Goal: Transaction & Acquisition: Purchase product/service

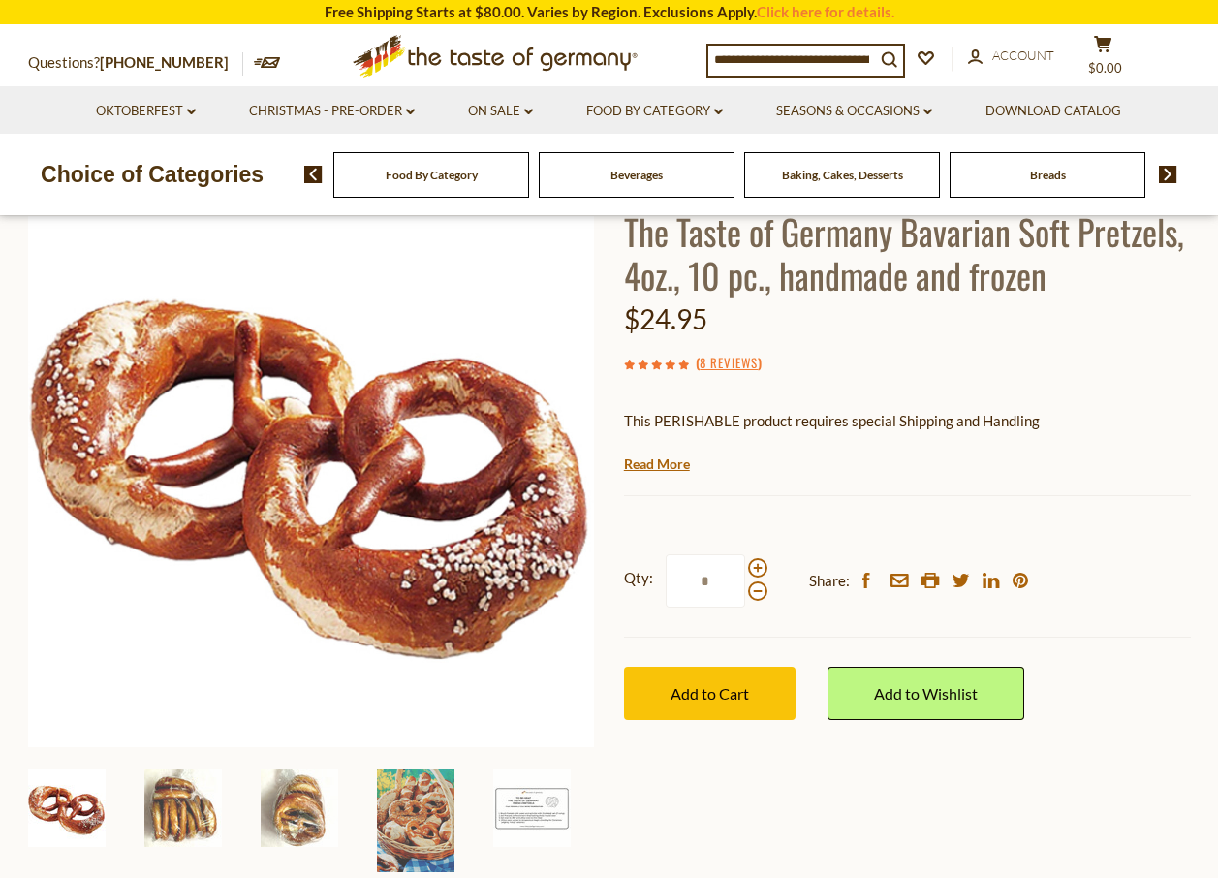
scroll to position [194, 0]
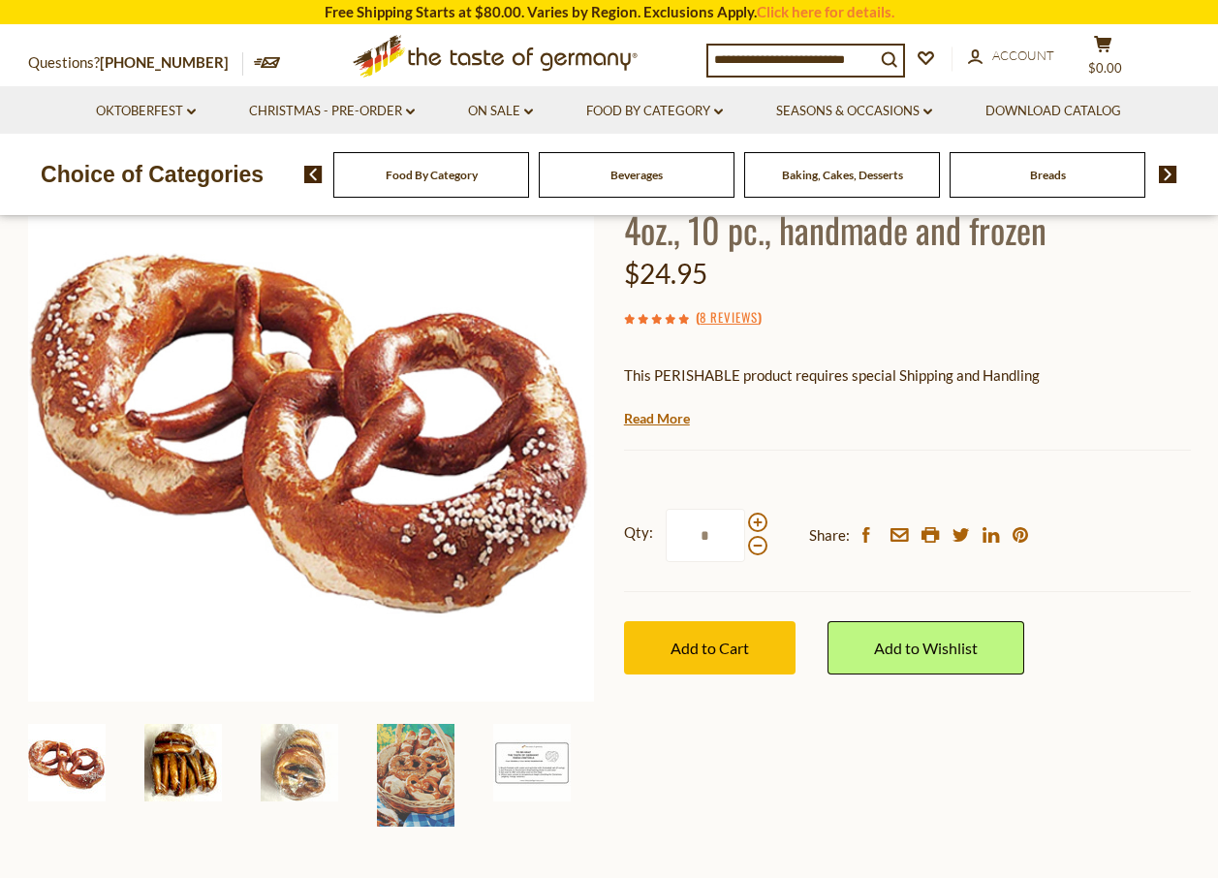
click at [170, 755] on img at bounding box center [182, 762] width 77 height 77
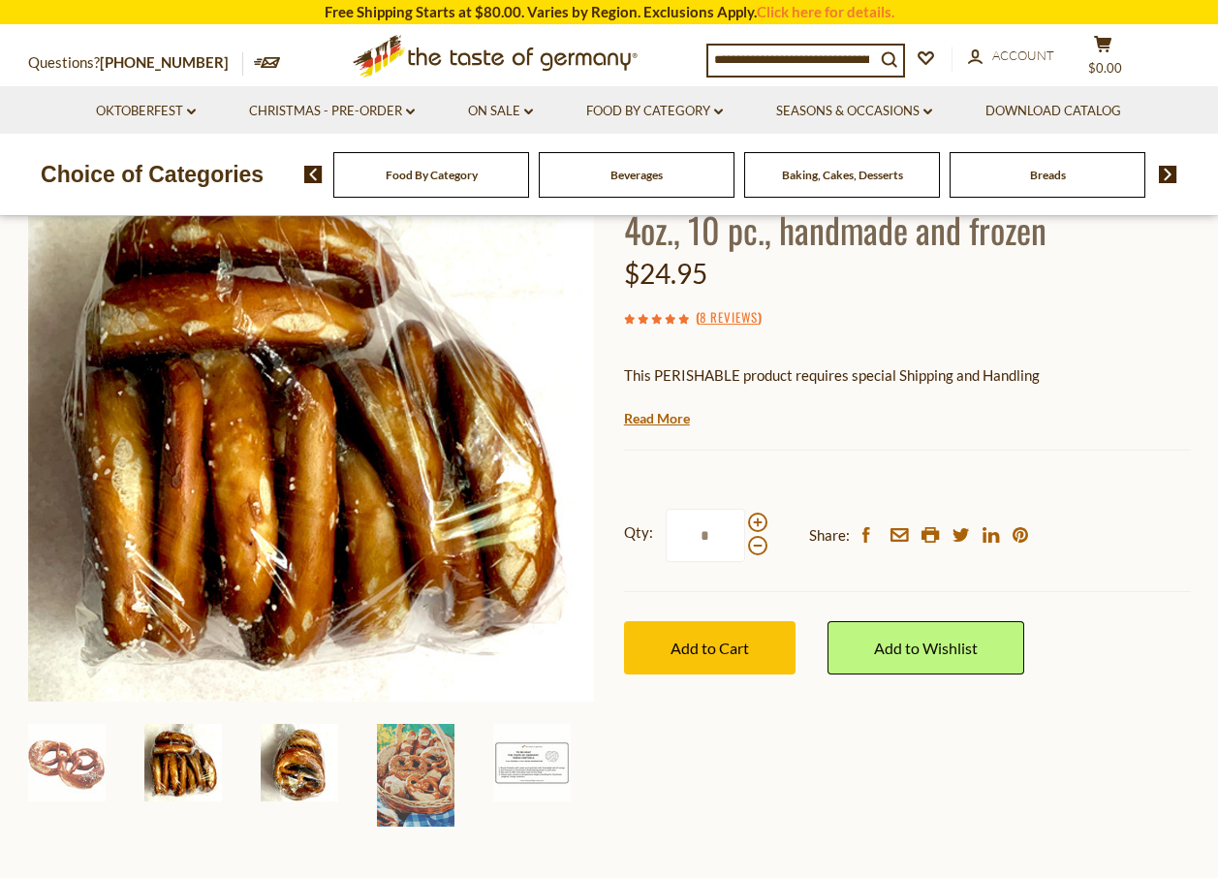
click at [288, 767] on img at bounding box center [299, 762] width 77 height 77
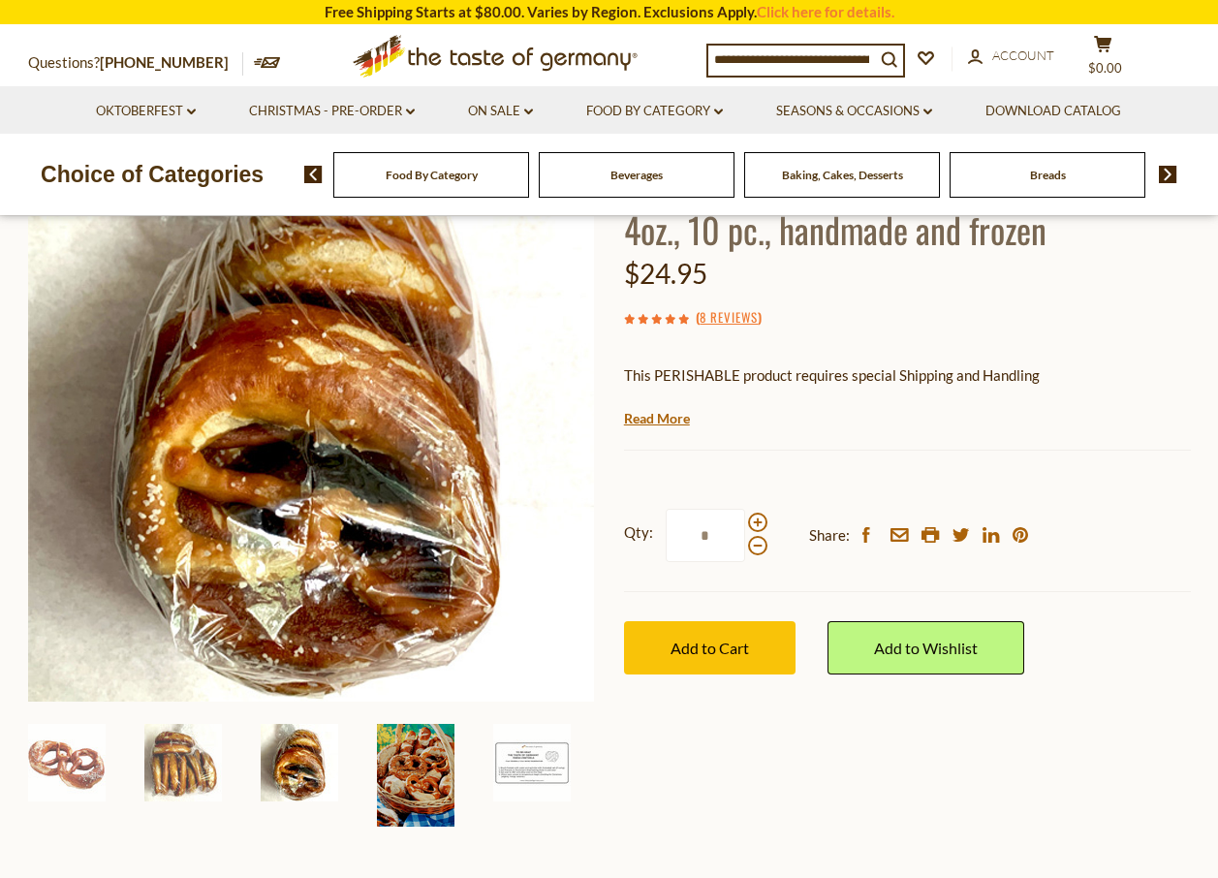
click at [392, 791] on img at bounding box center [415, 775] width 77 height 103
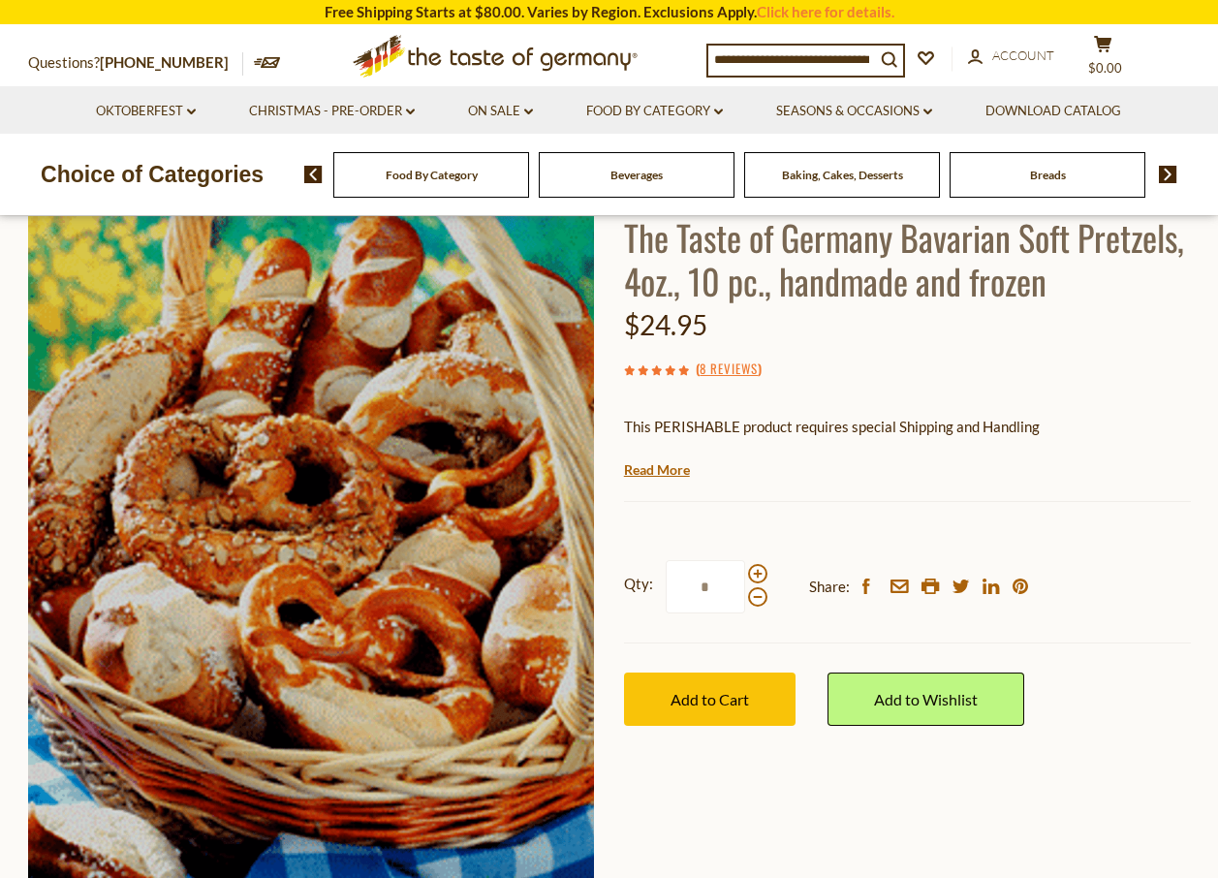
scroll to position [97, 0]
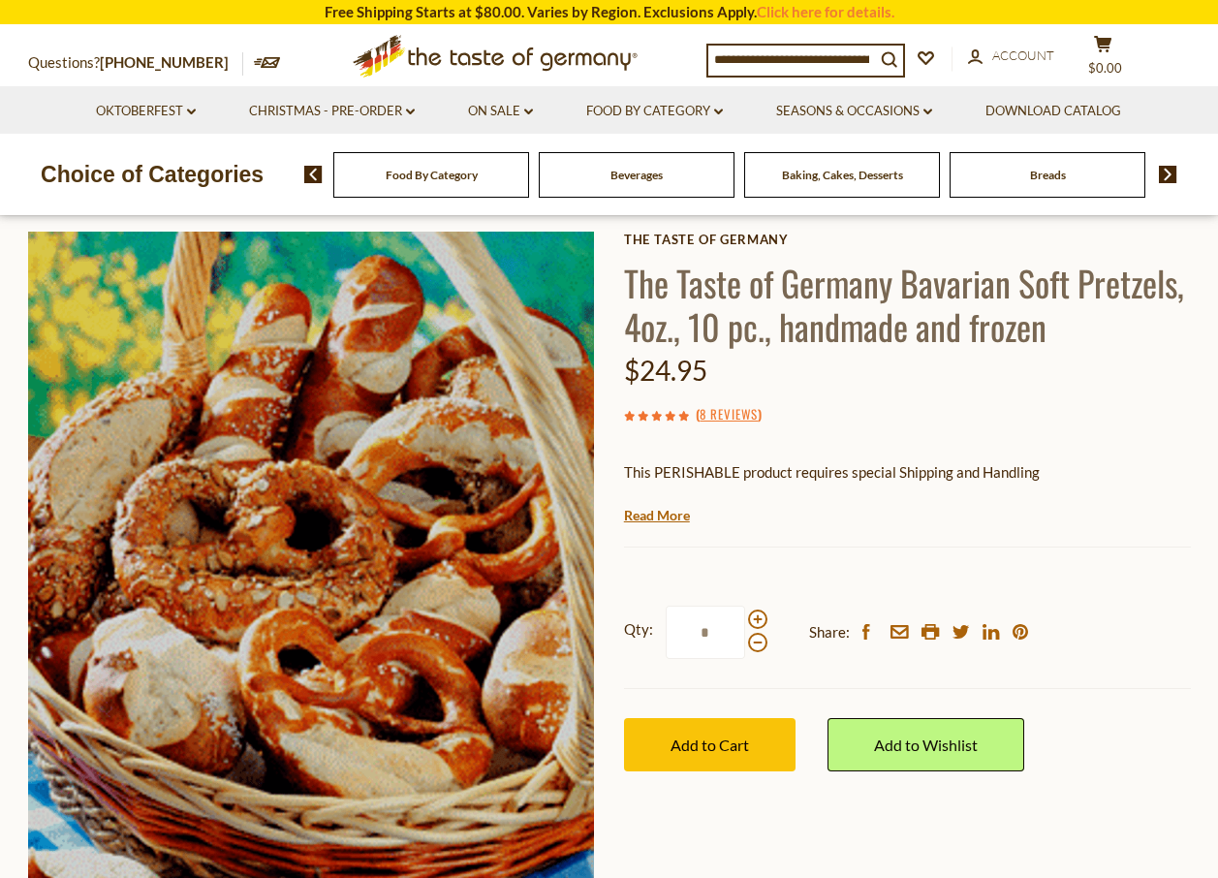
click at [386, 182] on span "Food By Category" at bounding box center [432, 175] width 92 height 15
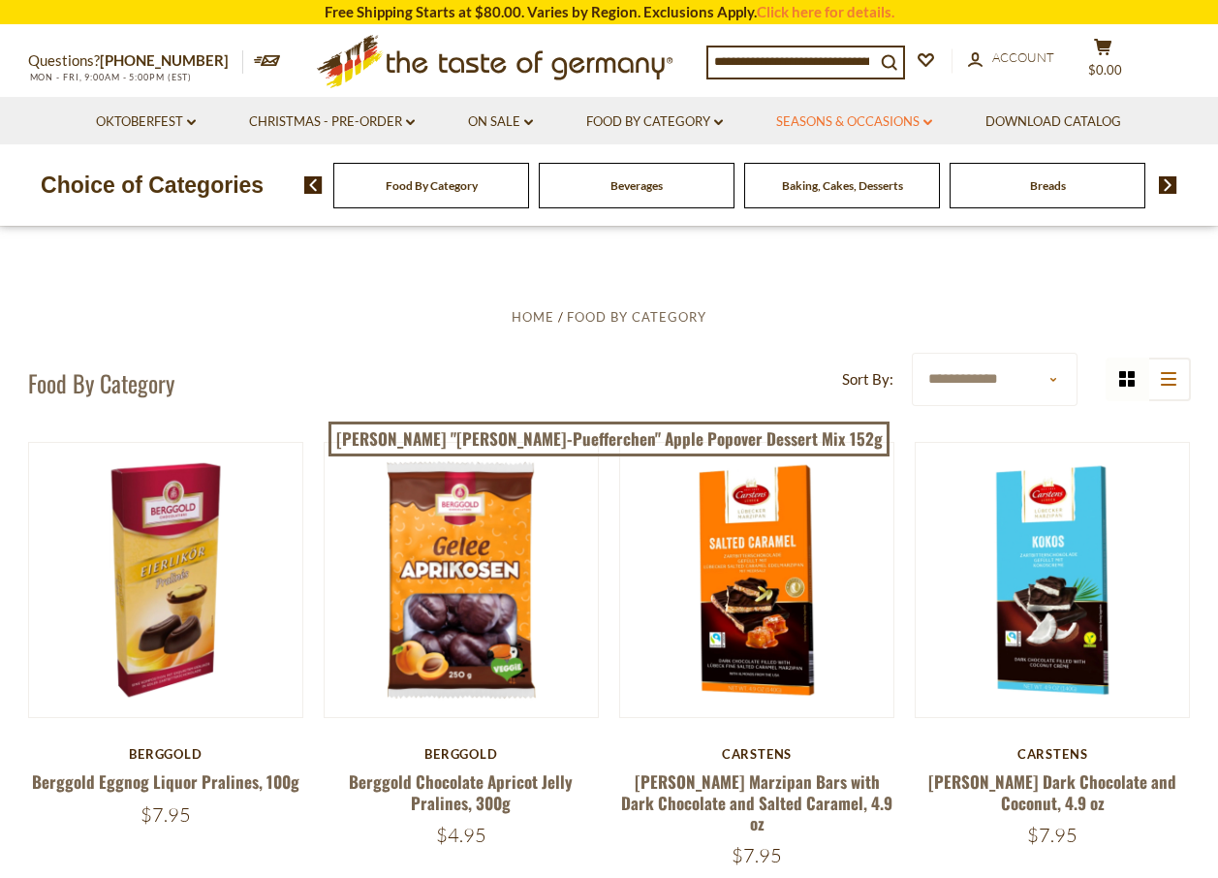
click at [874, 122] on link "Seasons & Occasions dropdown_arrow" at bounding box center [854, 121] width 156 height 21
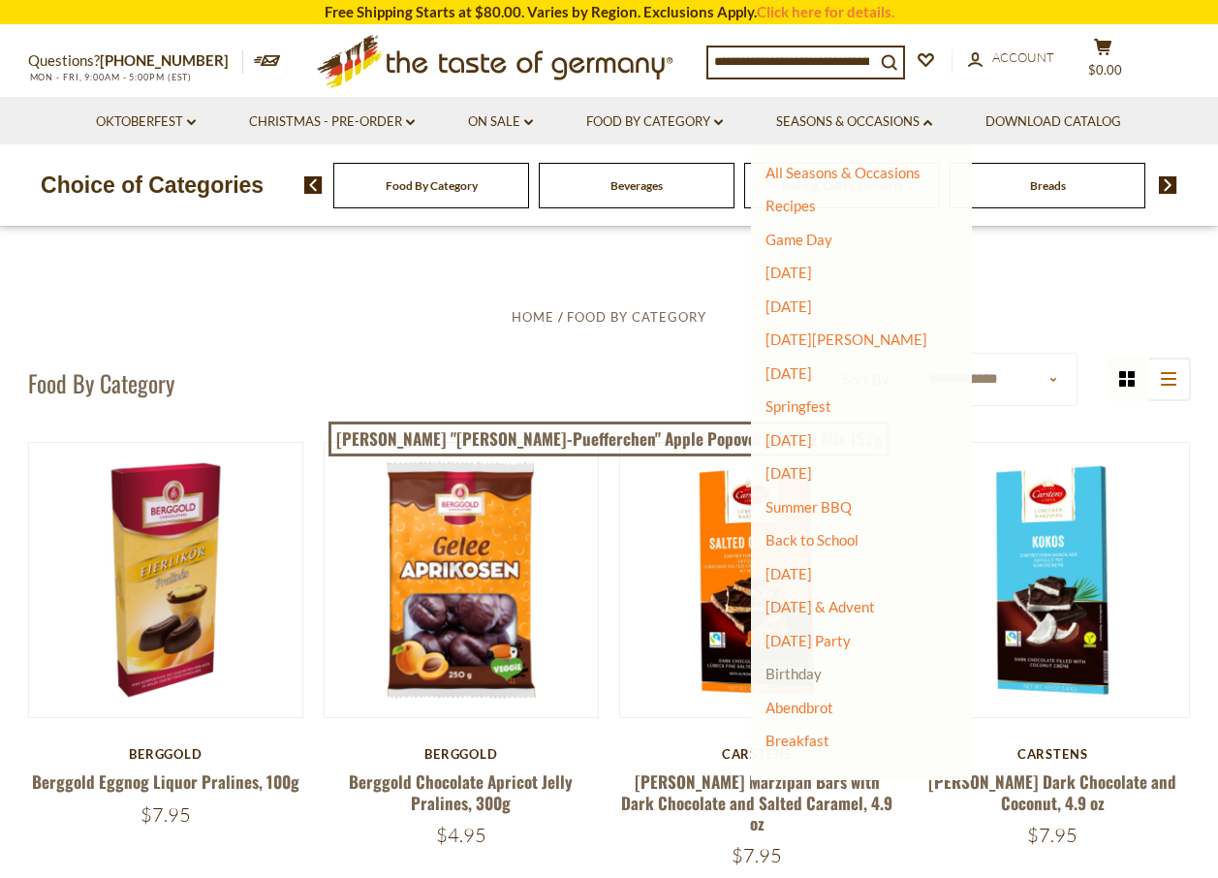
click at [799, 672] on link "Birthday" at bounding box center [793, 672] width 56 height 17
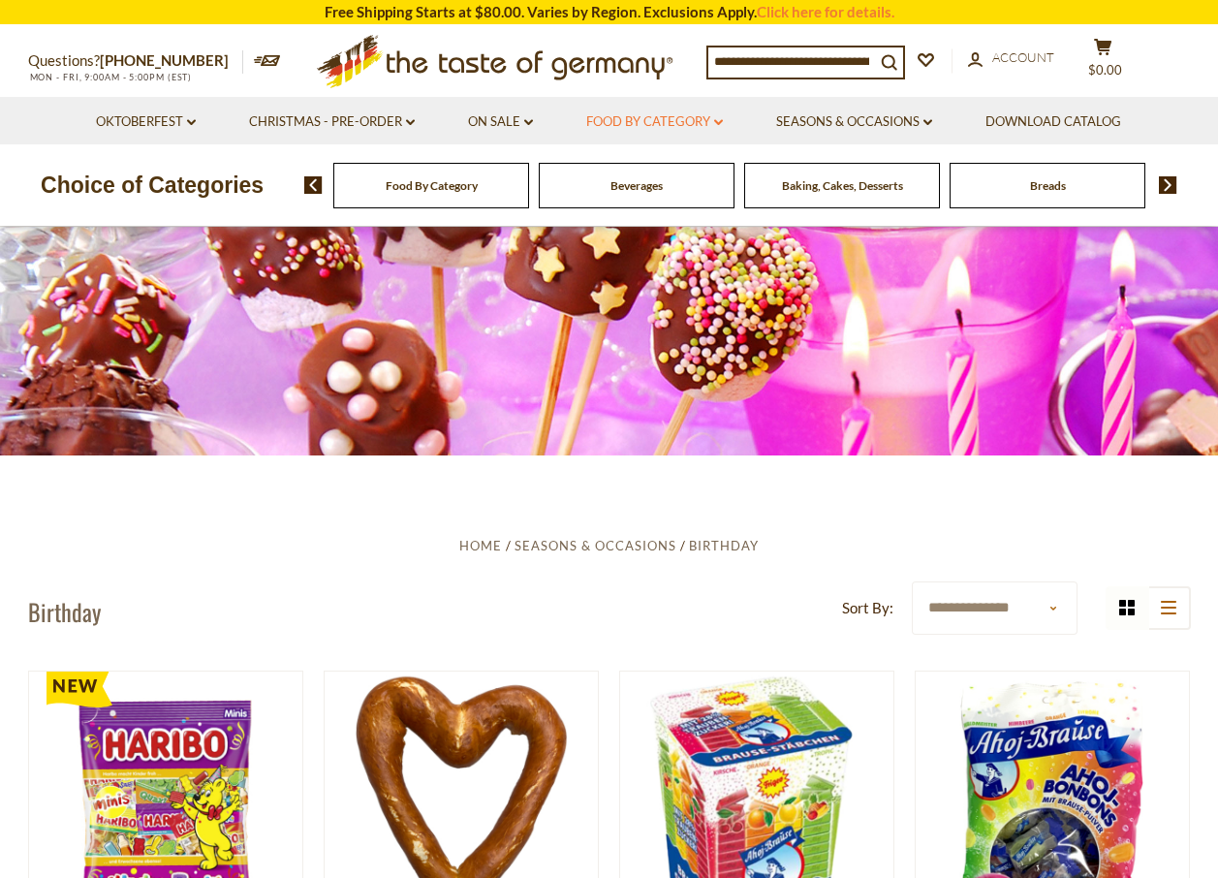
click at [651, 126] on link "Food By Category dropdown_arrow" at bounding box center [654, 121] width 137 height 21
click at [160, 123] on link "Oktoberfest dropdown_arrow" at bounding box center [146, 121] width 100 height 21
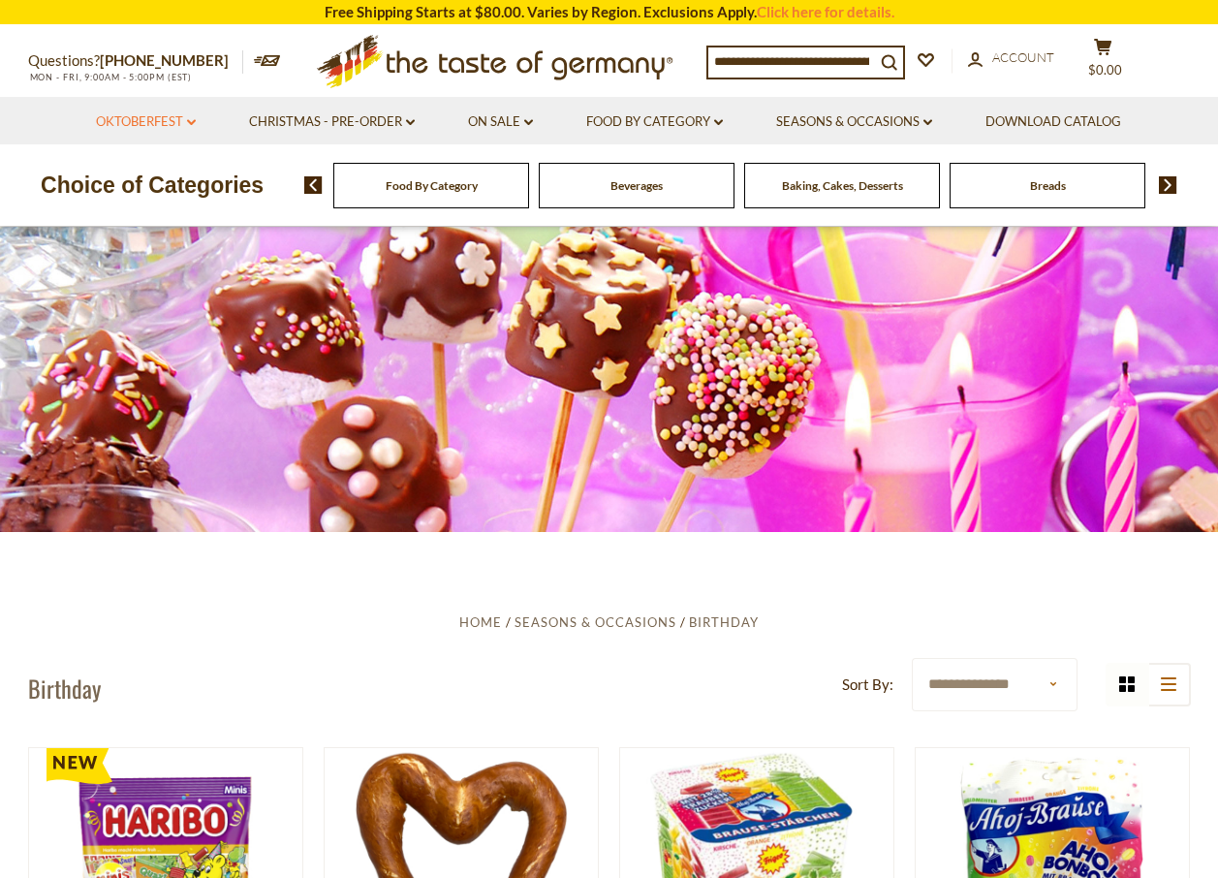
click at [164, 120] on link "Oktoberfest dropdown_arrow" at bounding box center [146, 121] width 100 height 21
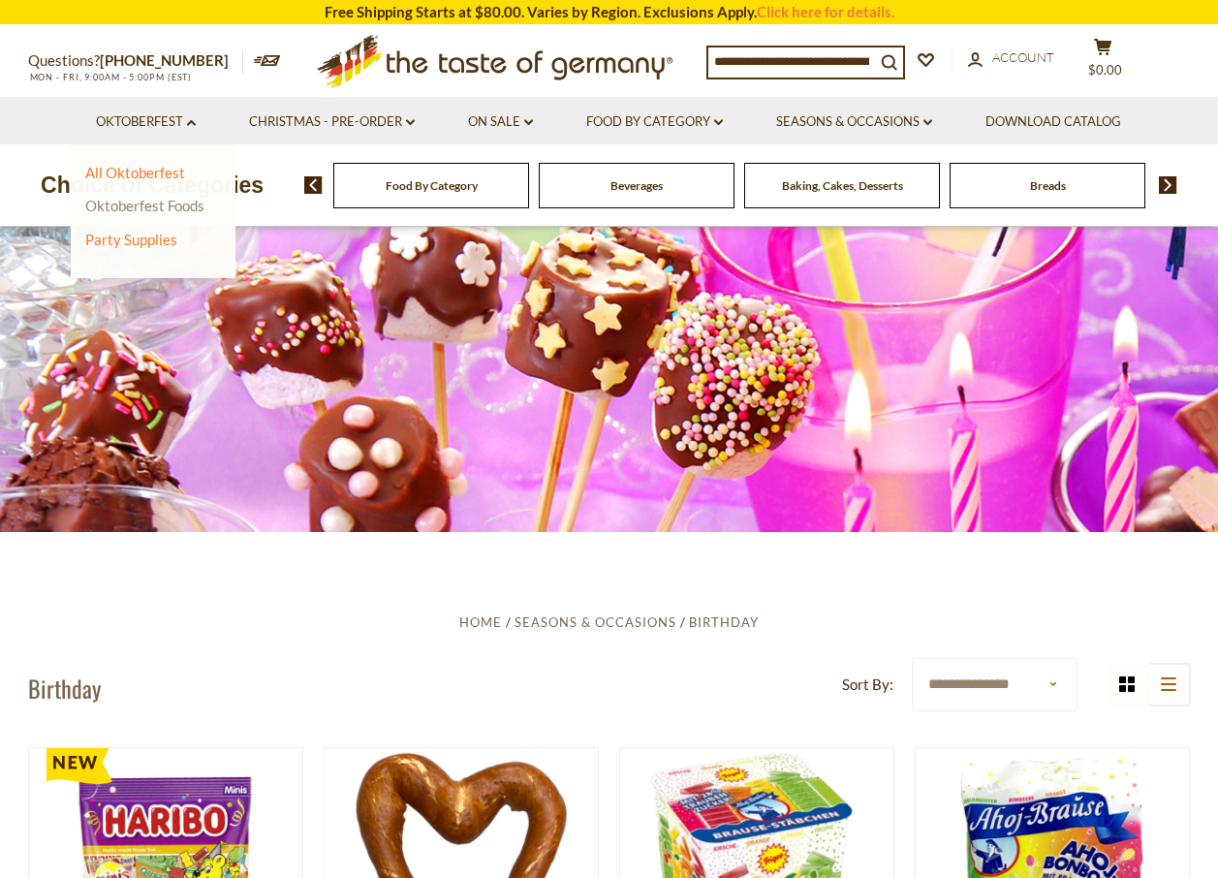
click at [157, 208] on link "Oktoberfest Foods" at bounding box center [144, 205] width 119 height 17
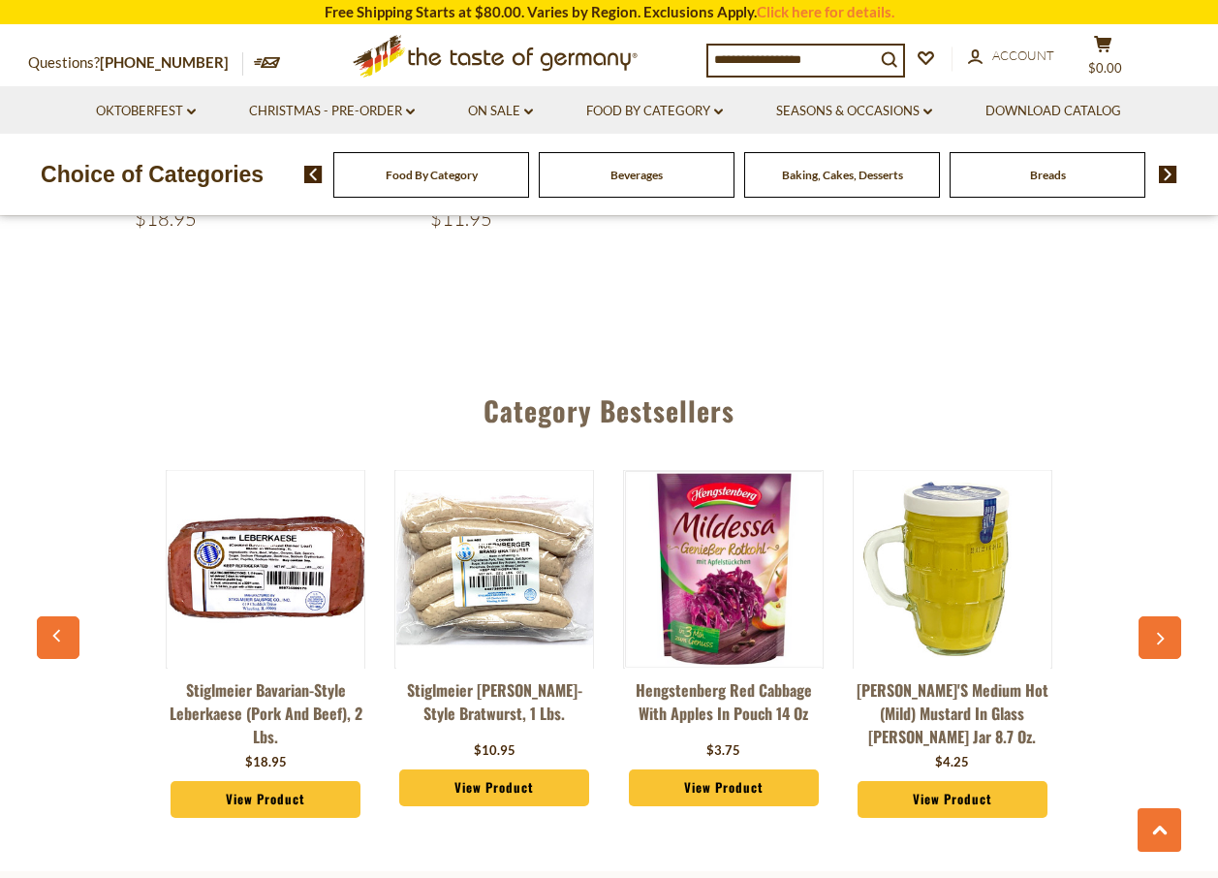
scroll to position [3487, 0]
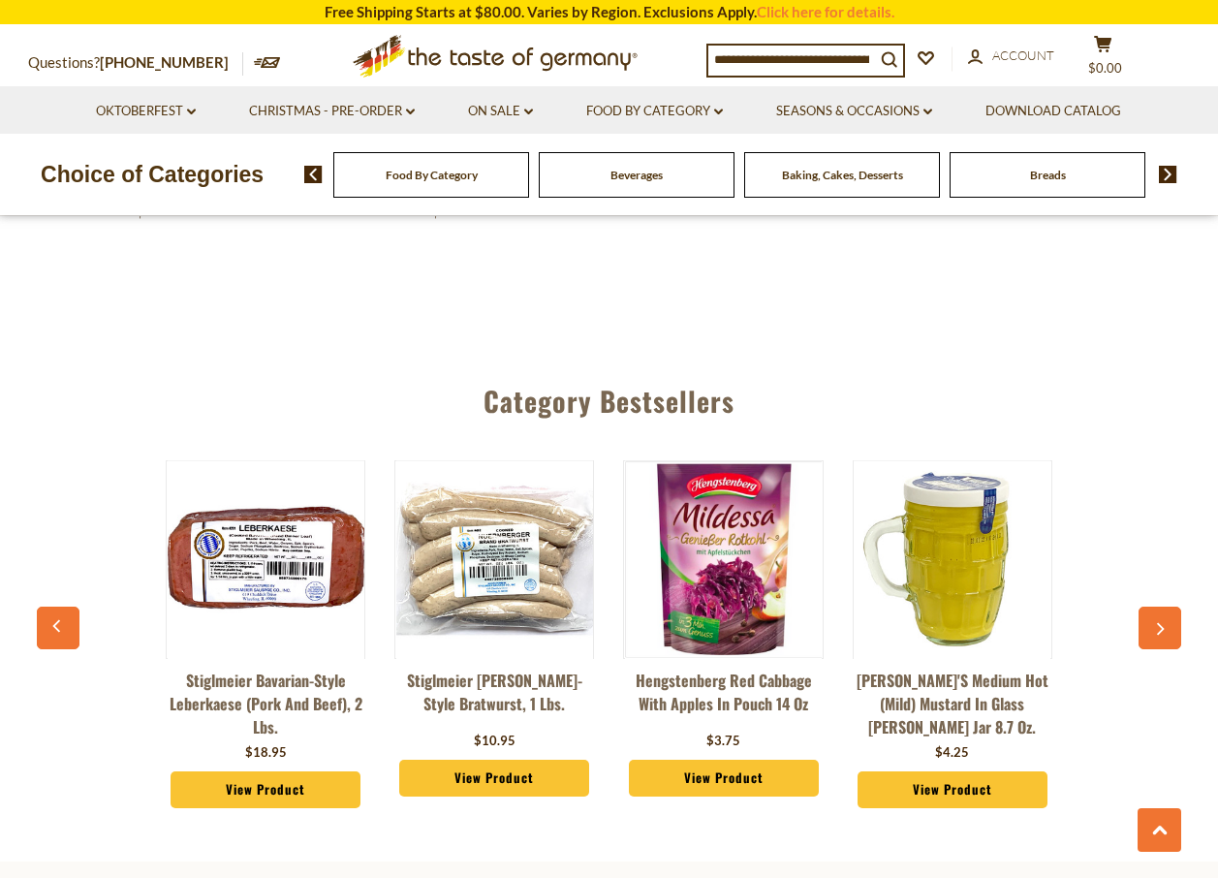
click at [505, 596] on img at bounding box center [494, 559] width 197 height 197
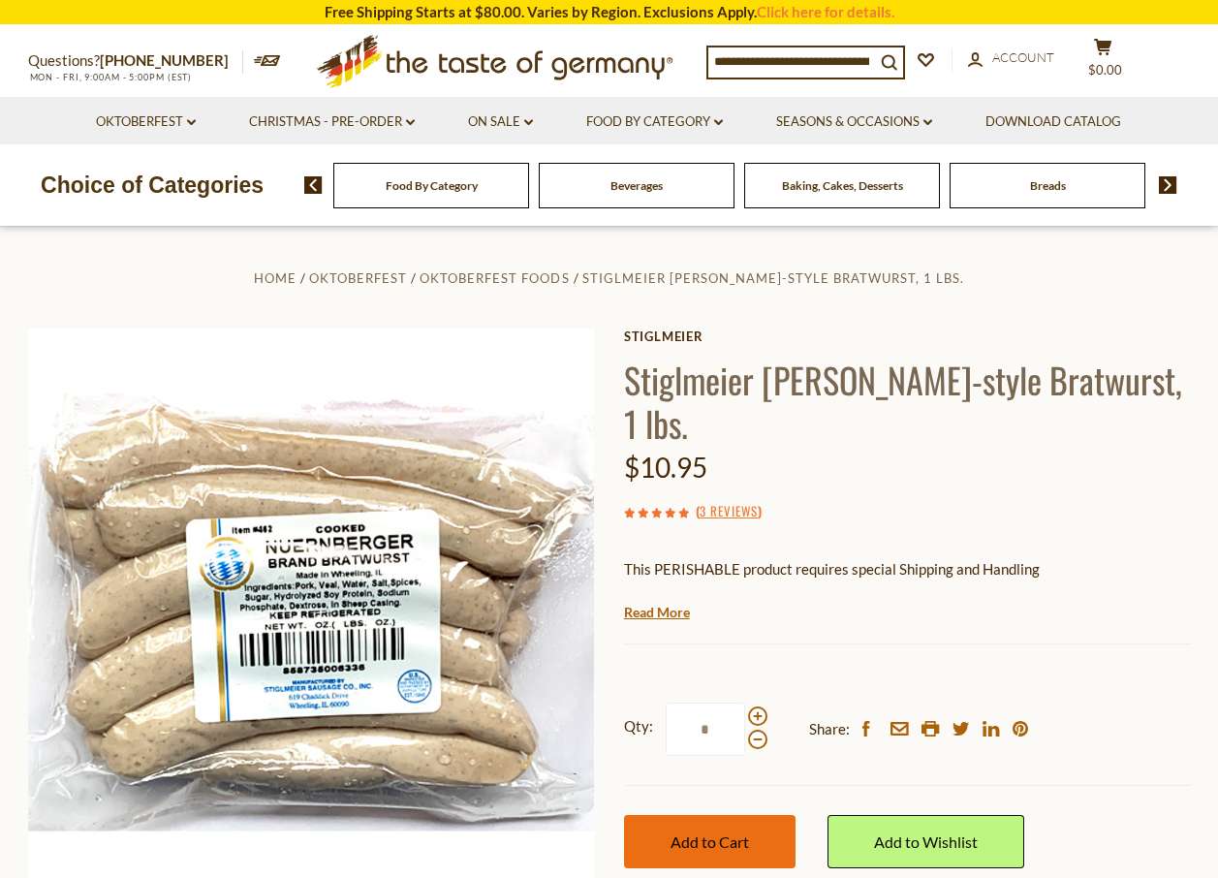
click at [732, 844] on span "Add to Cart" at bounding box center [709, 841] width 78 height 18
click at [1111, 50] on icon at bounding box center [1102, 47] width 17 height 16
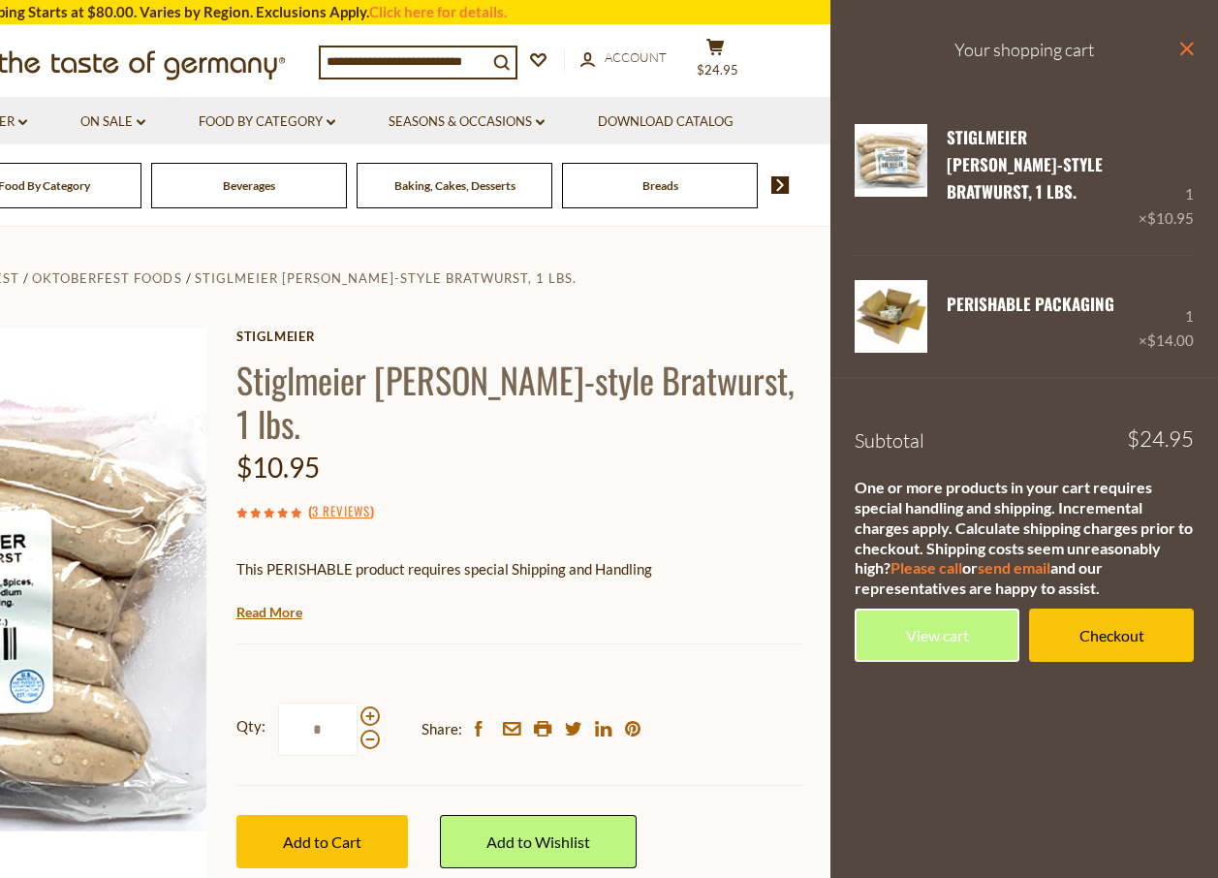
click at [1187, 51] on icon "close" at bounding box center [1186, 49] width 15 height 15
